Goal: Task Accomplishment & Management: Use online tool/utility

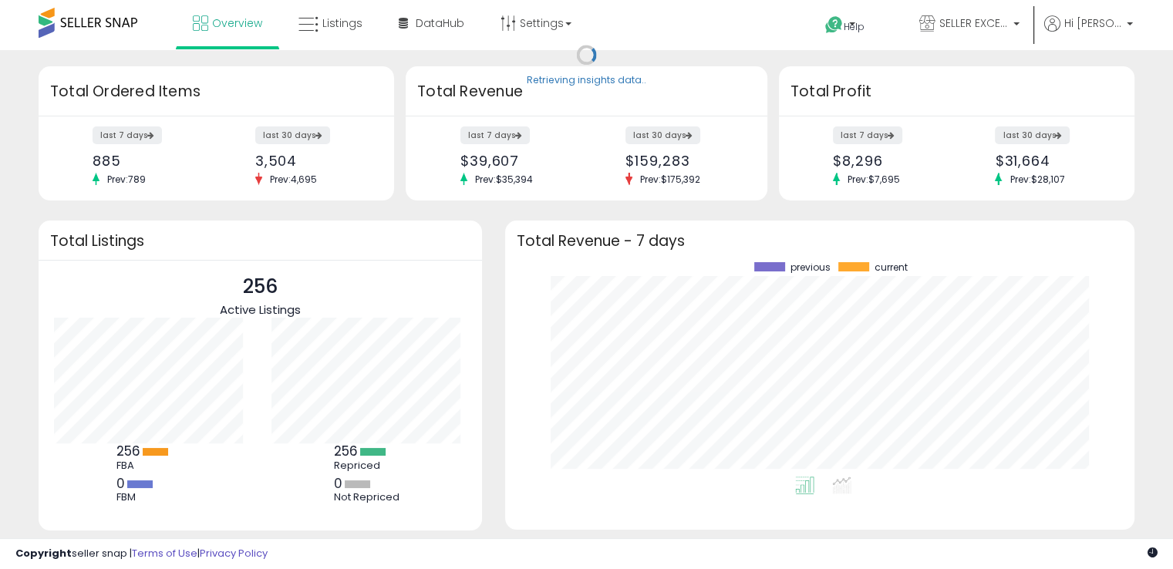
scroll to position [214, 598]
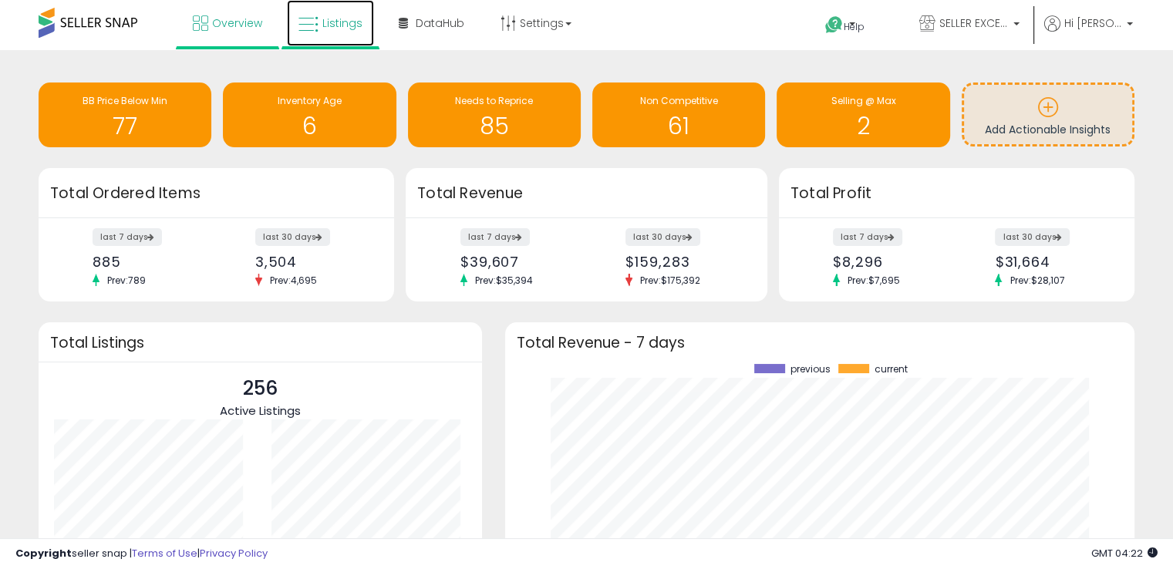
click at [316, 32] on icon at bounding box center [308, 25] width 20 height 20
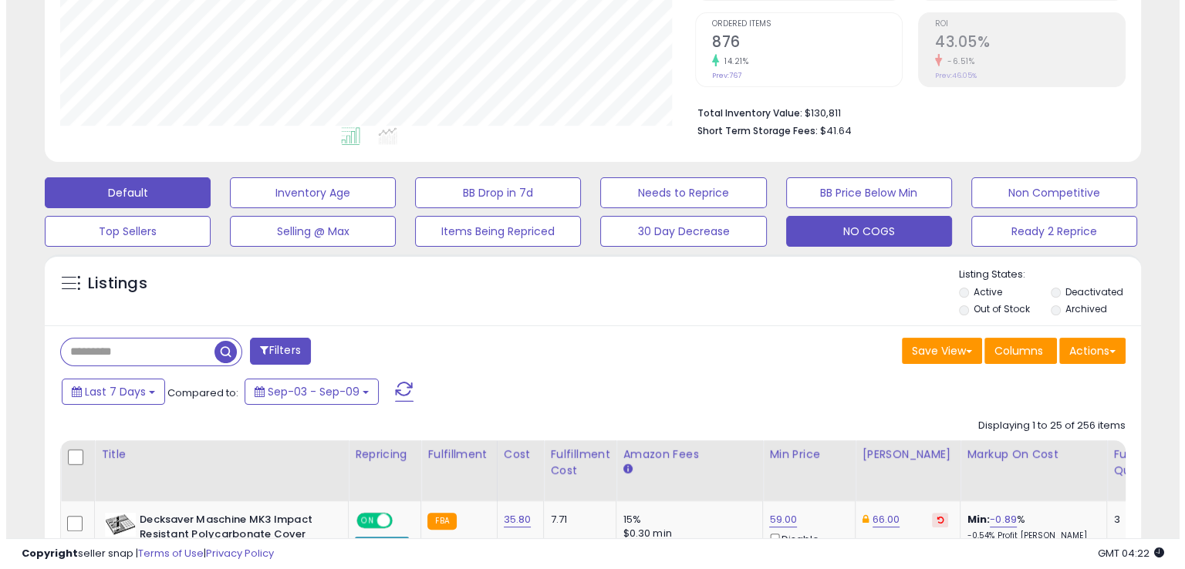
scroll to position [315, 634]
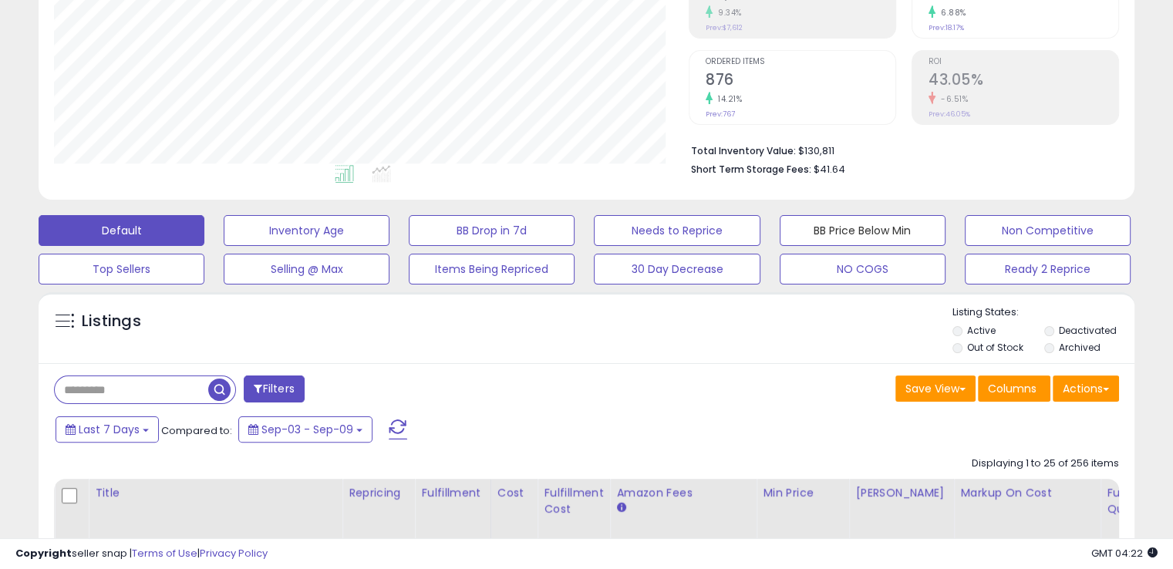
click at [813, 221] on button "BB Price Below Min" at bounding box center [863, 230] width 166 height 31
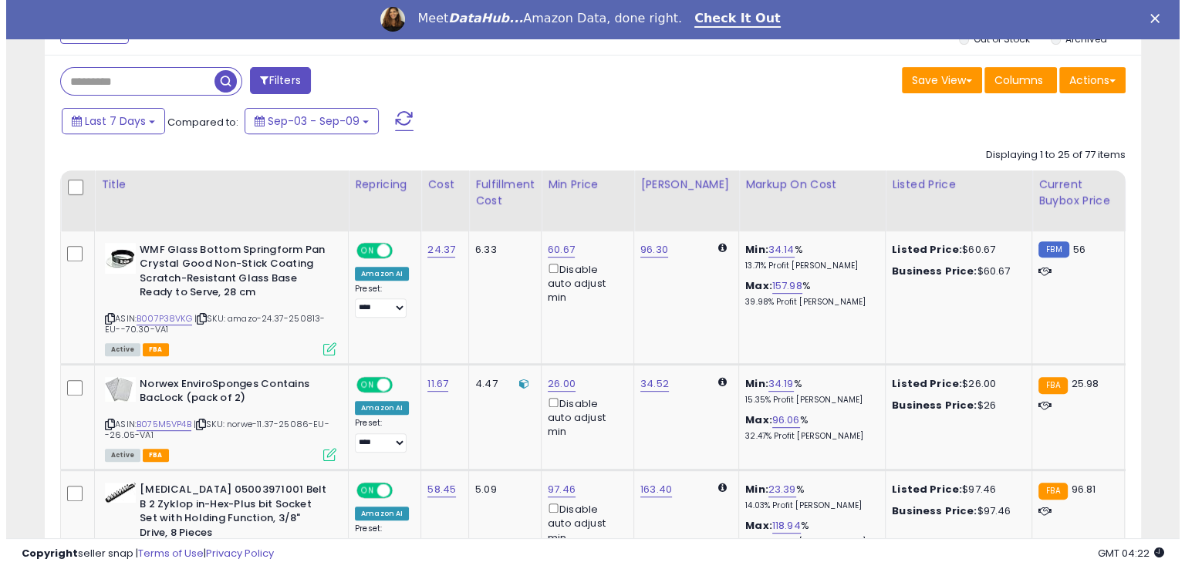
scroll to position [386, 0]
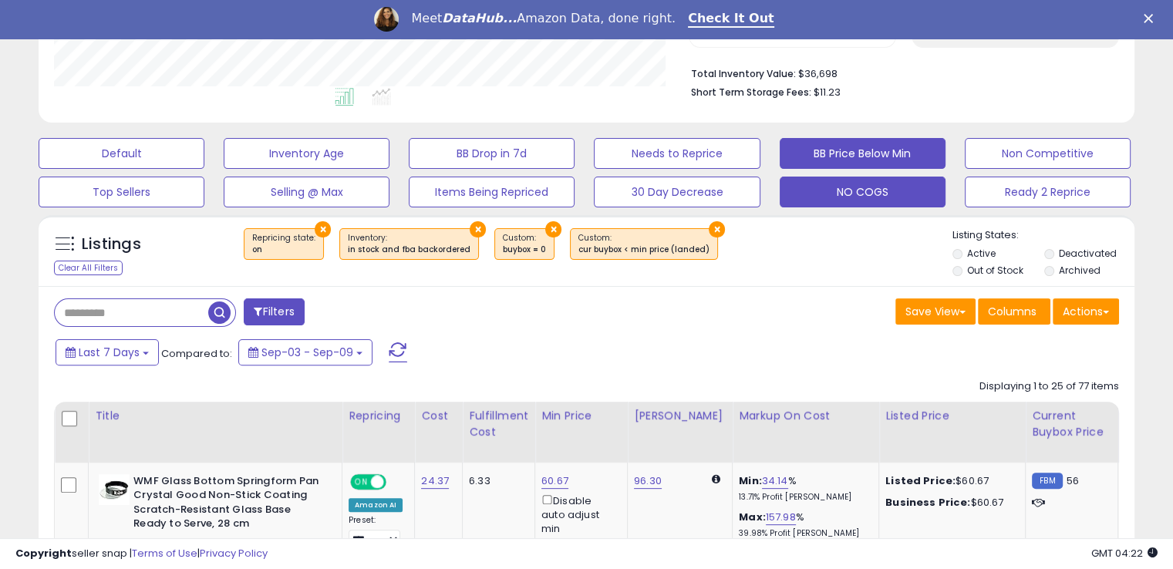
click at [889, 194] on button "NO COGS" at bounding box center [863, 192] width 166 height 31
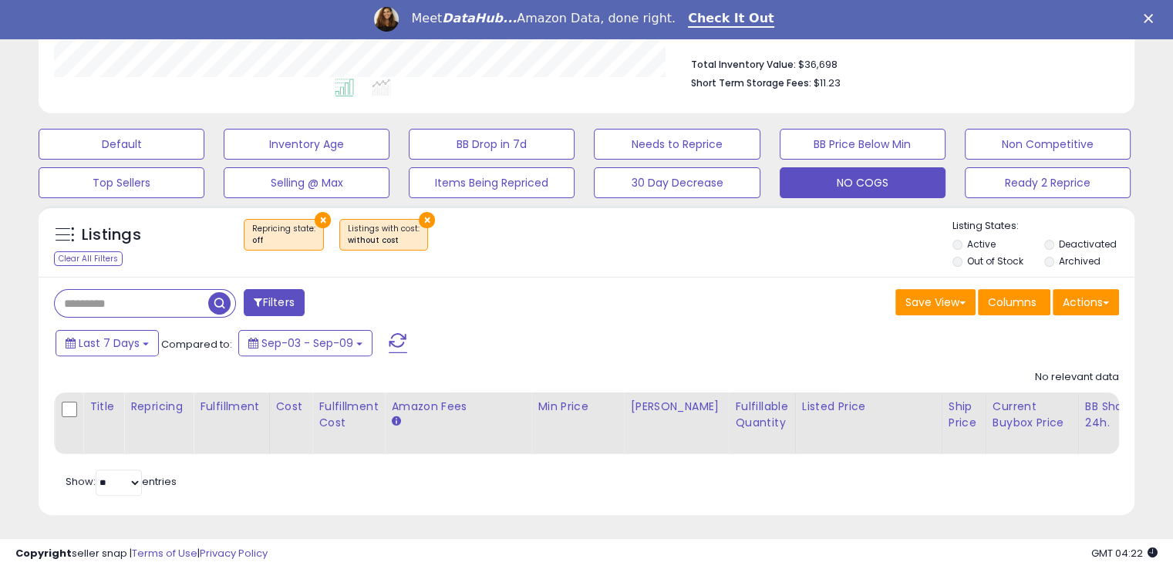
scroll to position [410, 0]
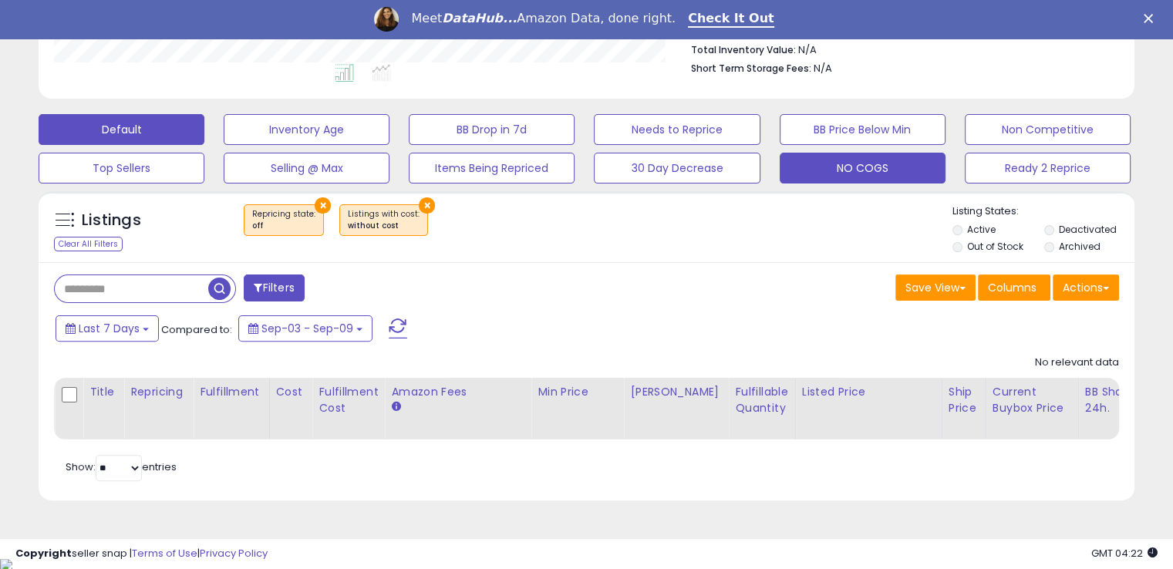
click at [75, 124] on button "Default" at bounding box center [122, 129] width 166 height 31
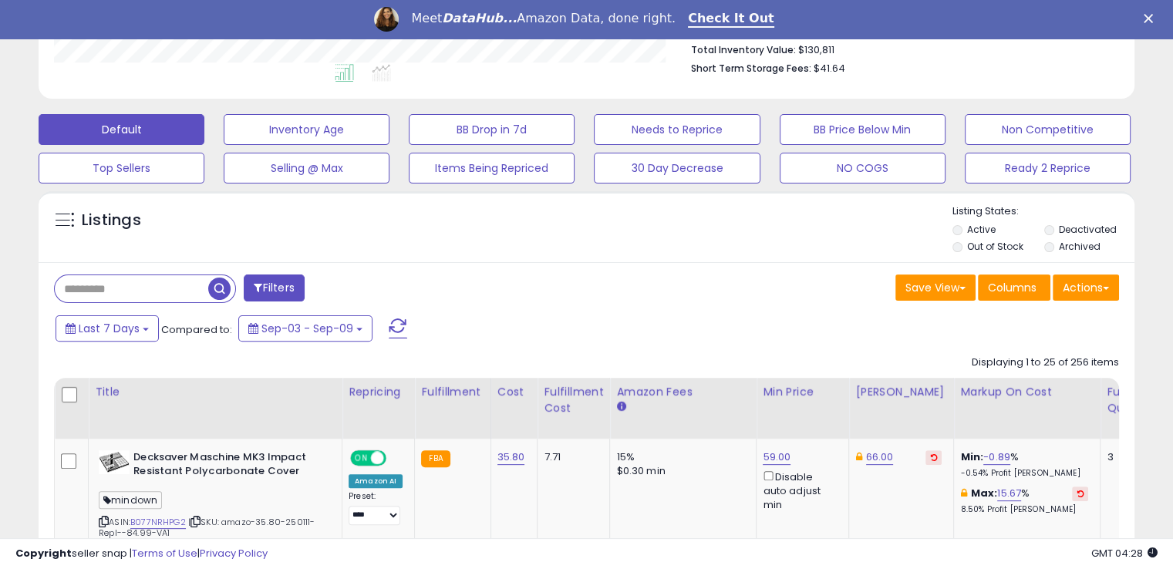
scroll to position [315, 634]
